Goal: Information Seeking & Learning: Learn about a topic

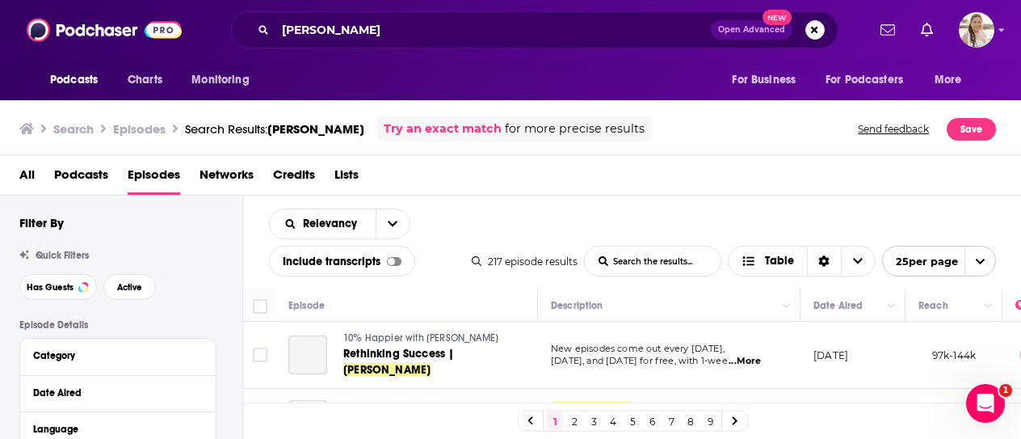
scroll to position [1560, 0]
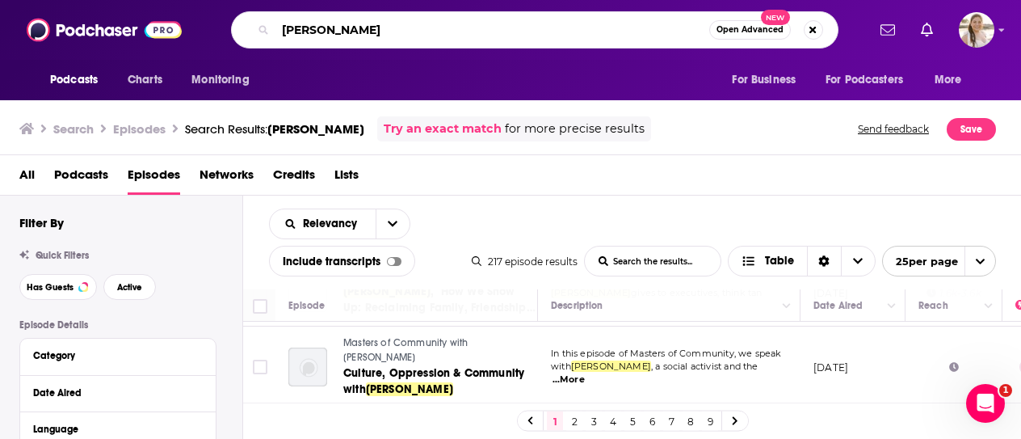
click at [443, 19] on input "[PERSON_NAME]" at bounding box center [492, 30] width 434 height 26
type input "[PERSON_NAME]"
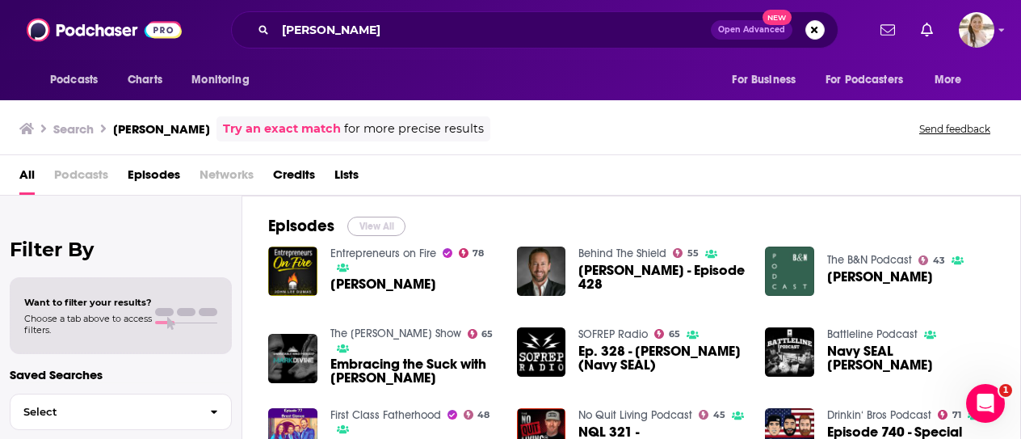
click at [363, 225] on button "View All" at bounding box center [376, 225] width 58 height 19
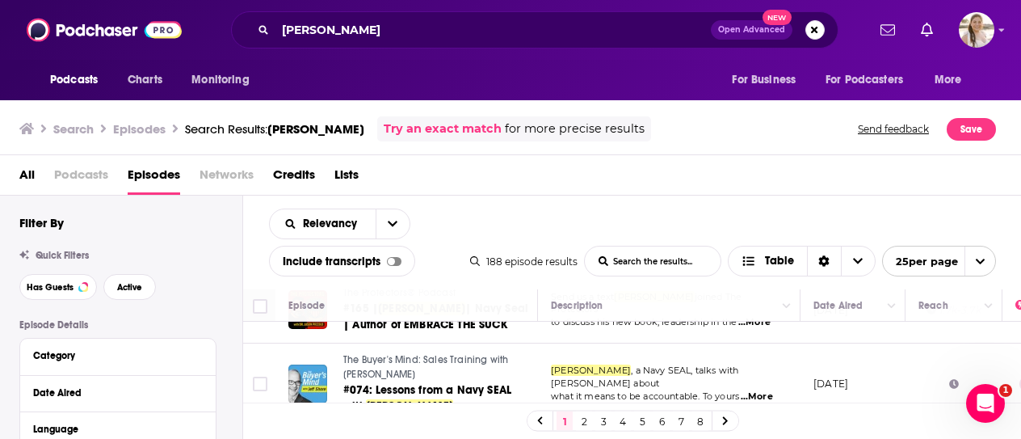
scroll to position [1566, 0]
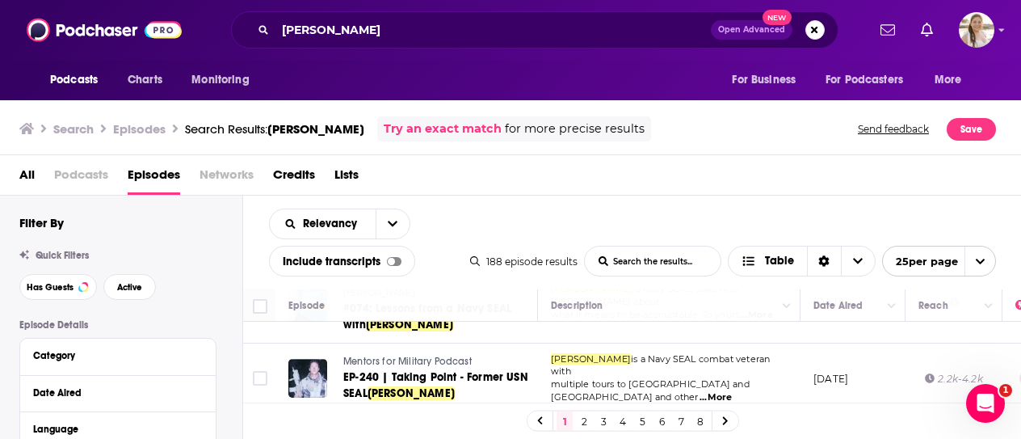
click at [581, 427] on link "2" at bounding box center [584, 420] width 16 height 19
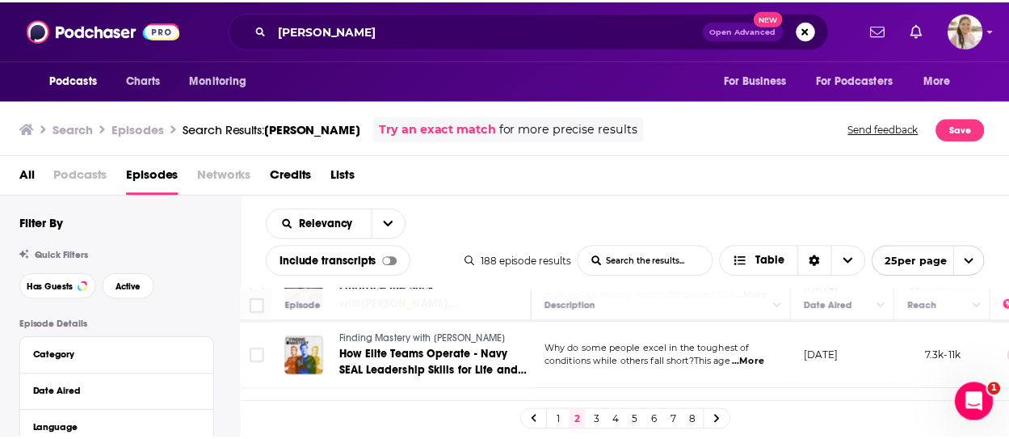
scroll to position [983, 0]
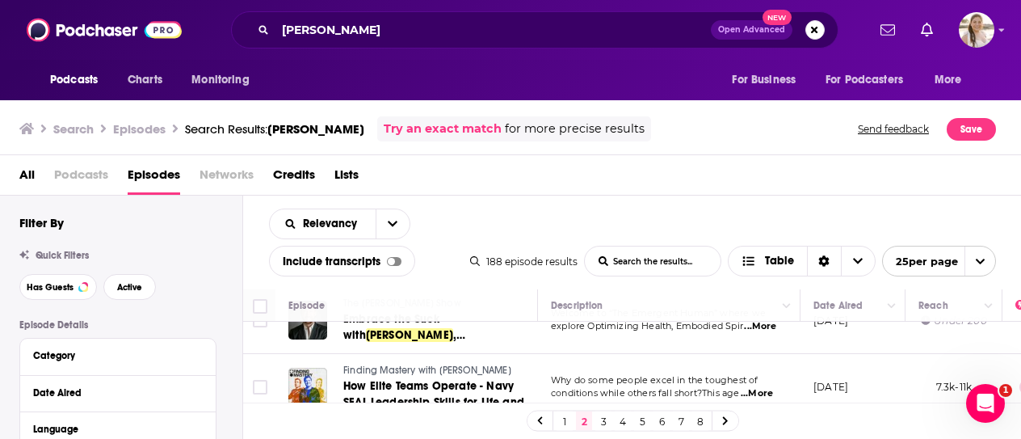
click at [762, 387] on span "...More" at bounding box center [757, 393] width 32 height 13
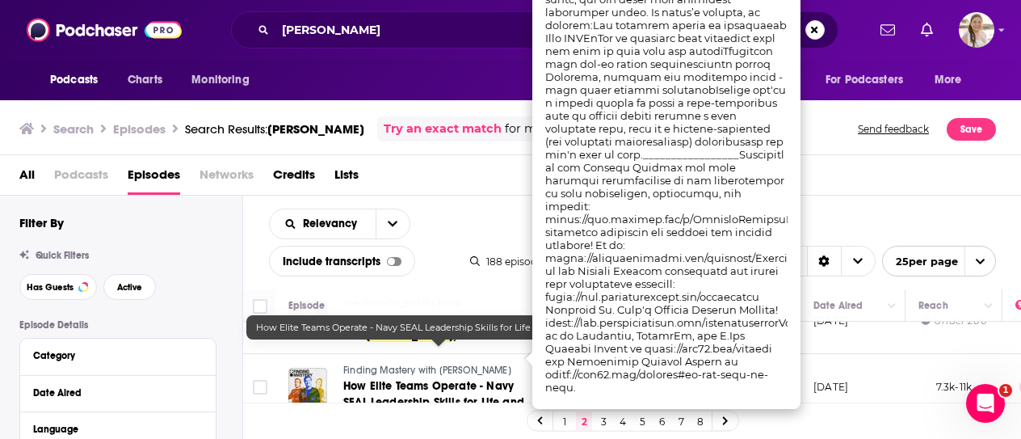
click at [468, 379] on span "How Elite Teams Operate - Navy SEAL Leadership Skills for Life and Business | […" at bounding box center [438, 402] width 190 height 46
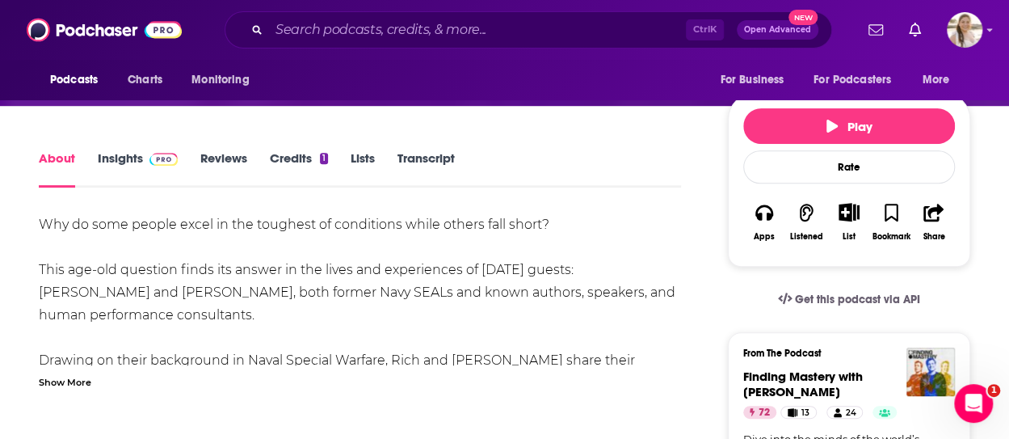
scroll to position [242, 0]
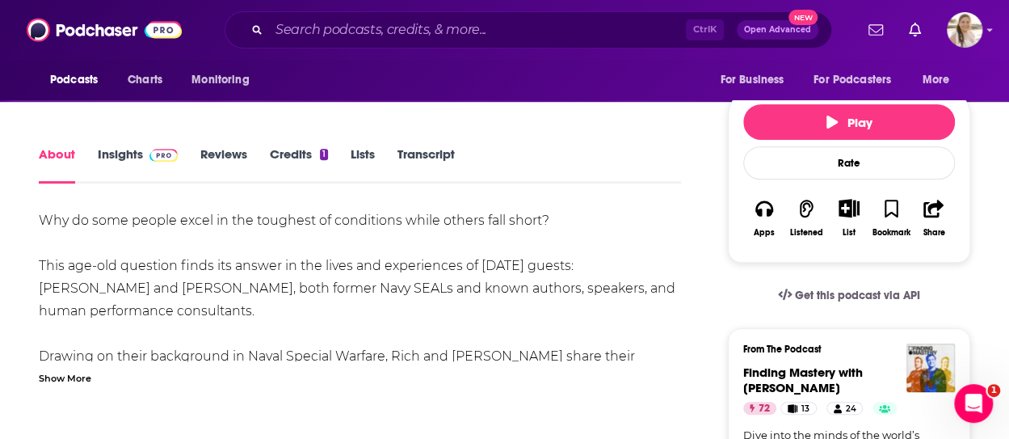
click at [90, 374] on div "Show More" at bounding box center [360, 376] width 642 height 15
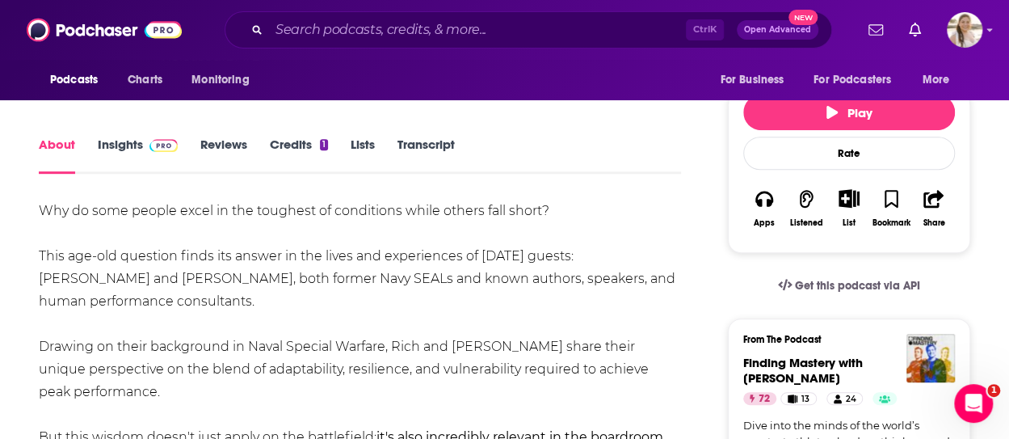
scroll to position [0, 0]
